Goal: Find specific page/section: Find specific page/section

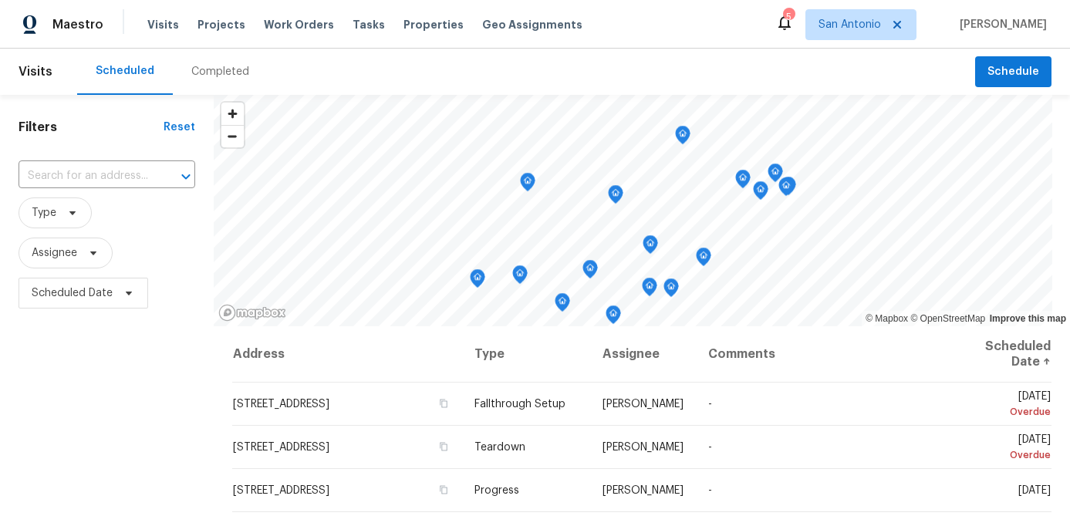
scroll to position [630, 0]
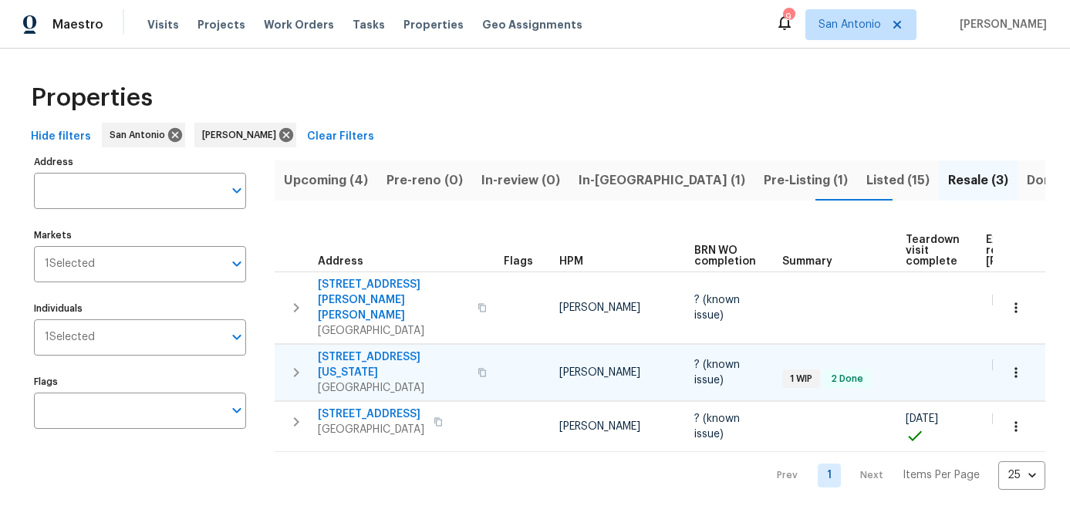
scroll to position [0, 134]
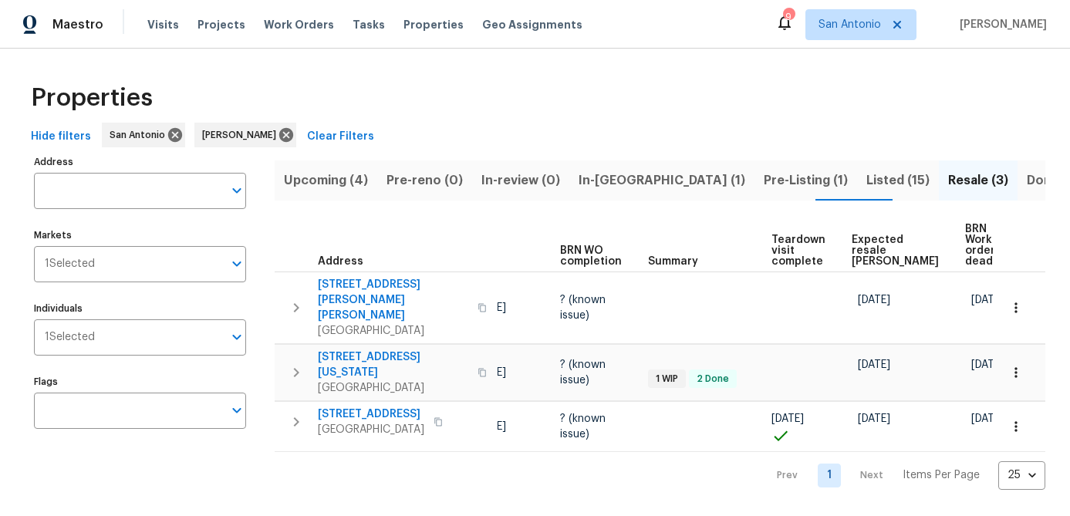
click at [867, 242] on span "Expected resale COE" at bounding box center [895, 251] width 87 height 32
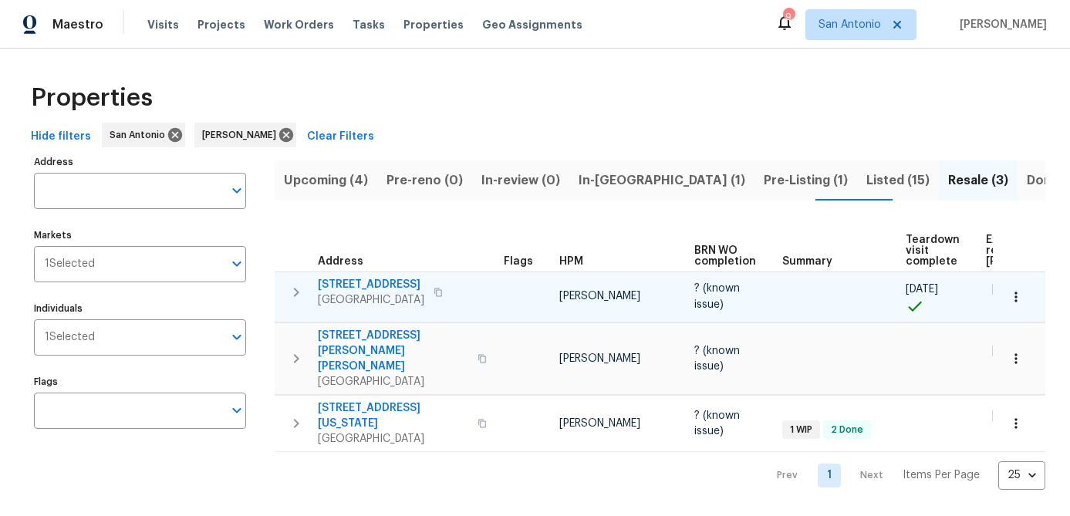
scroll to position [0, 161]
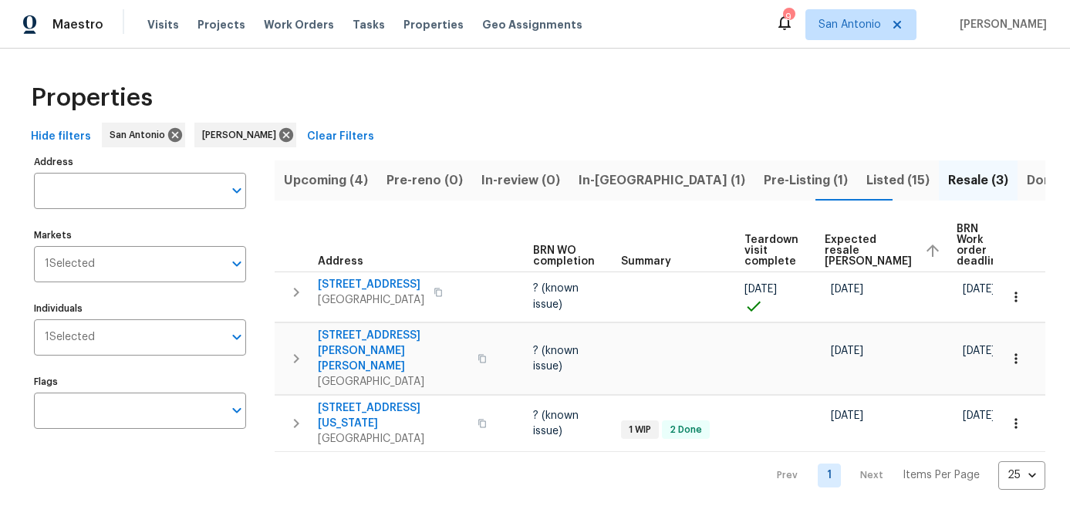
click at [764, 180] on span "Pre-Listing (1)" at bounding box center [806, 181] width 84 height 22
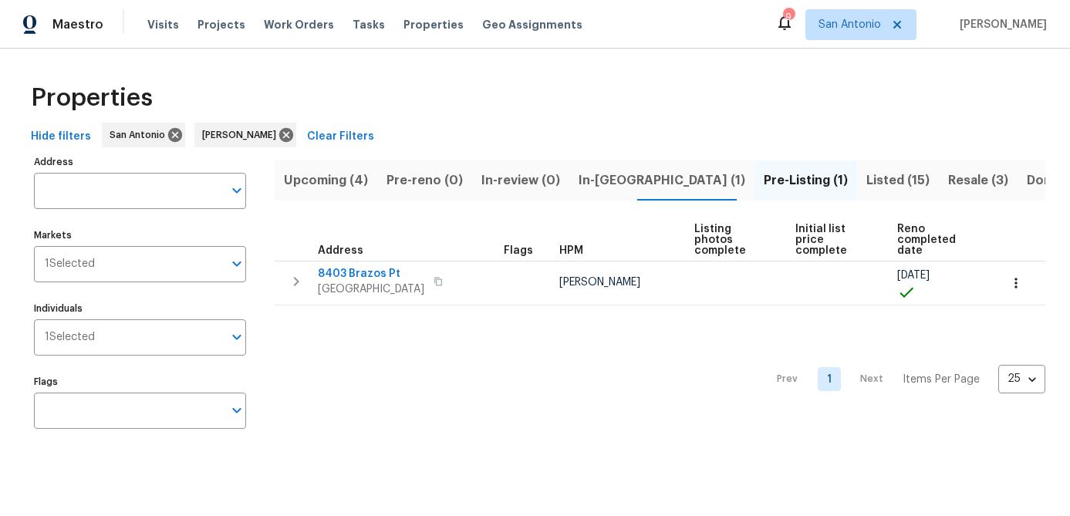
click at [604, 181] on span "In-reno (1)" at bounding box center [662, 181] width 167 height 22
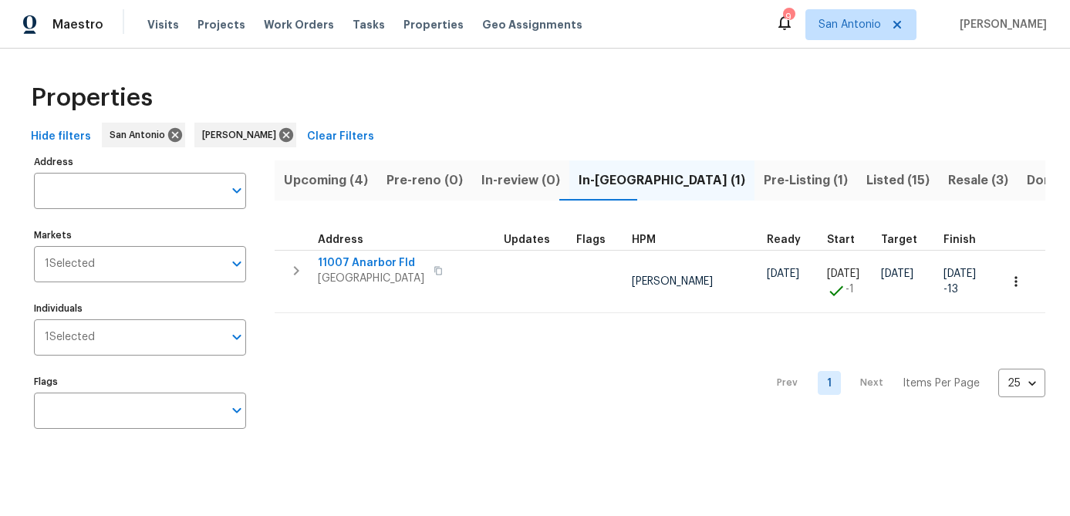
click at [319, 184] on span "Upcoming (4)" at bounding box center [326, 181] width 84 height 22
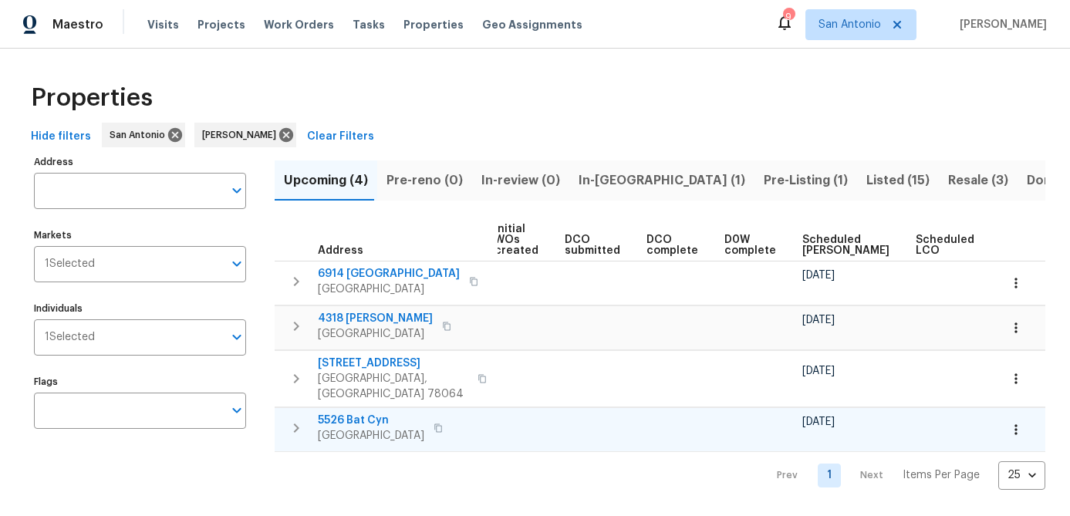
scroll to position [0, 211]
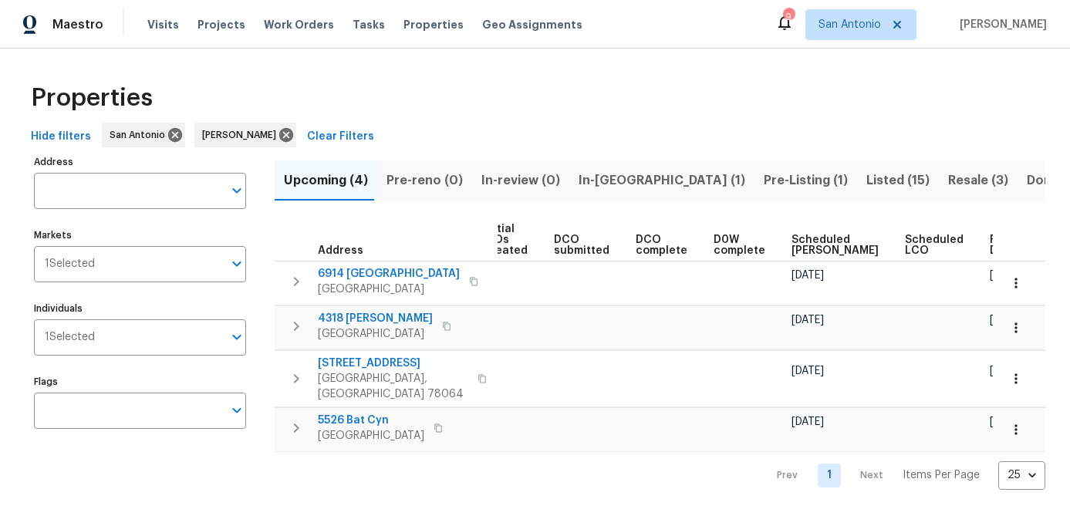
click at [796, 242] on span "Scheduled COE" at bounding box center [835, 246] width 87 height 22
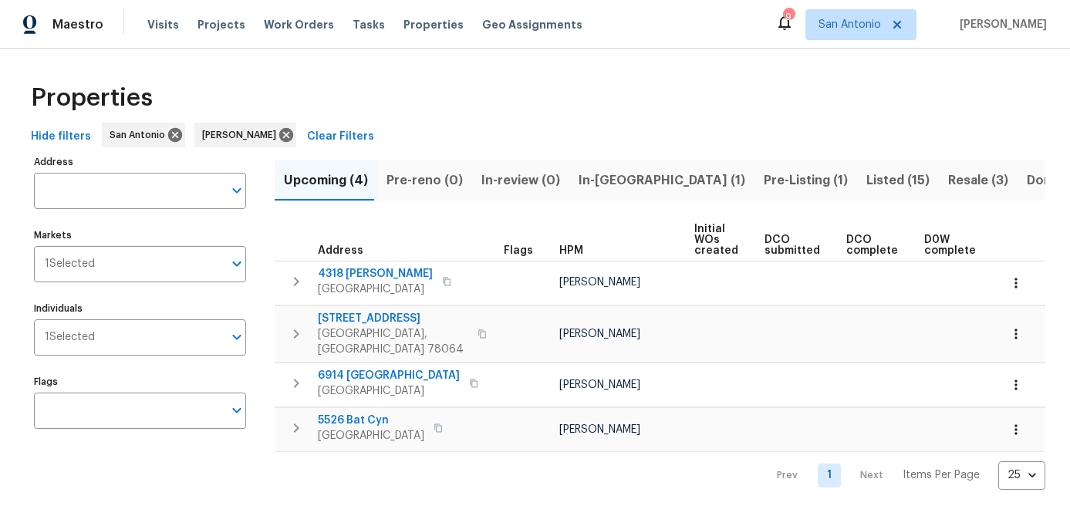
click at [764, 177] on span "Pre-Listing (1)" at bounding box center [806, 181] width 84 height 22
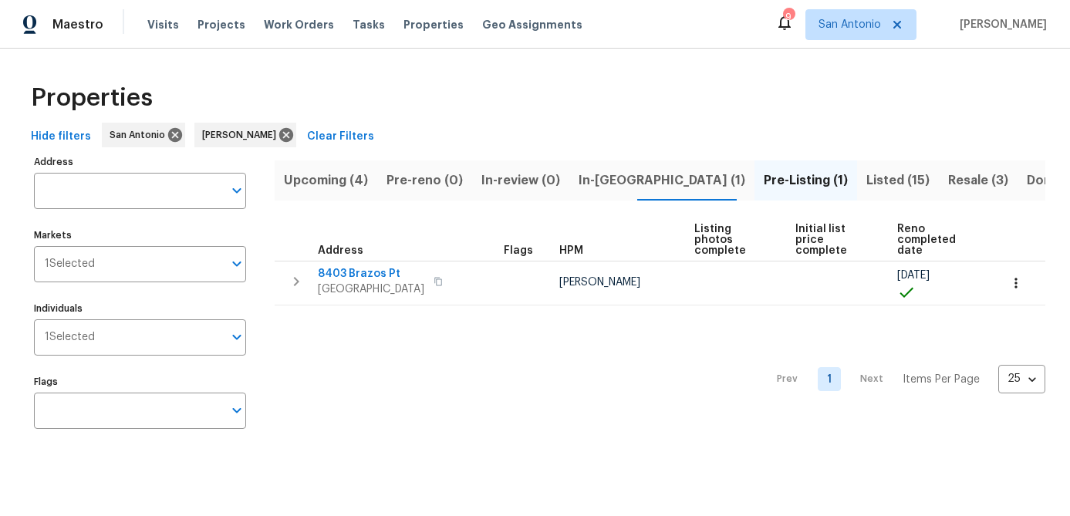
click at [427, 409] on div "Prev 1 Next Items Per Page 25 25 ​" at bounding box center [660, 375] width 771 height 139
